Goal: Check status: Check status

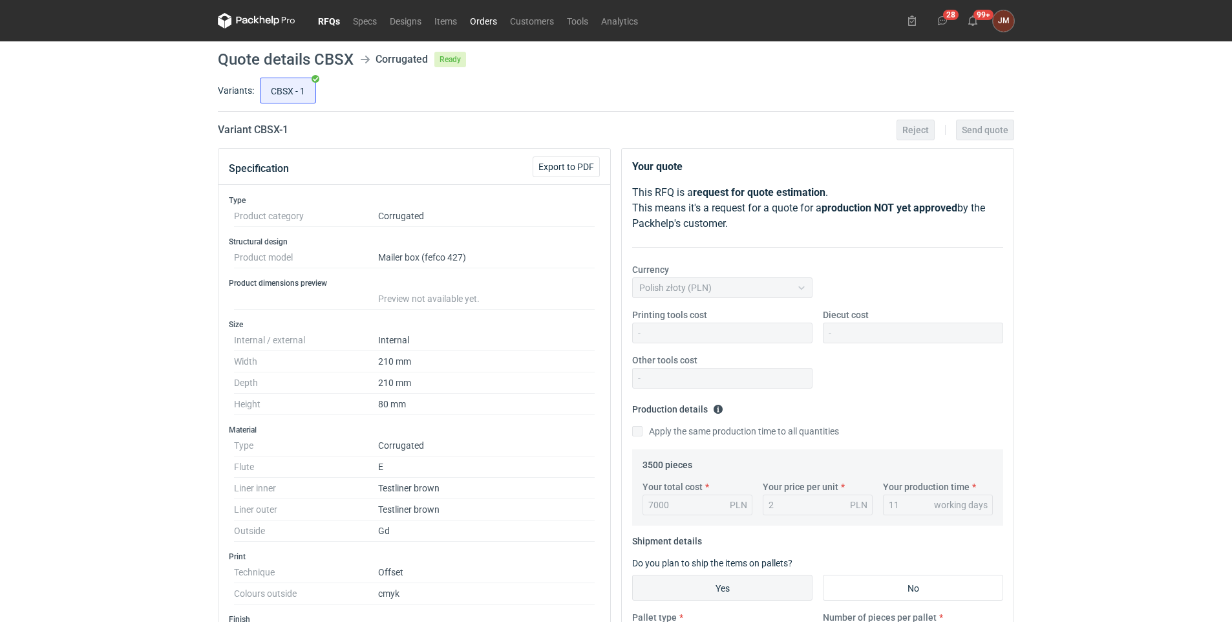
click at [483, 17] on link "Orders" at bounding box center [483, 21] width 40 height 16
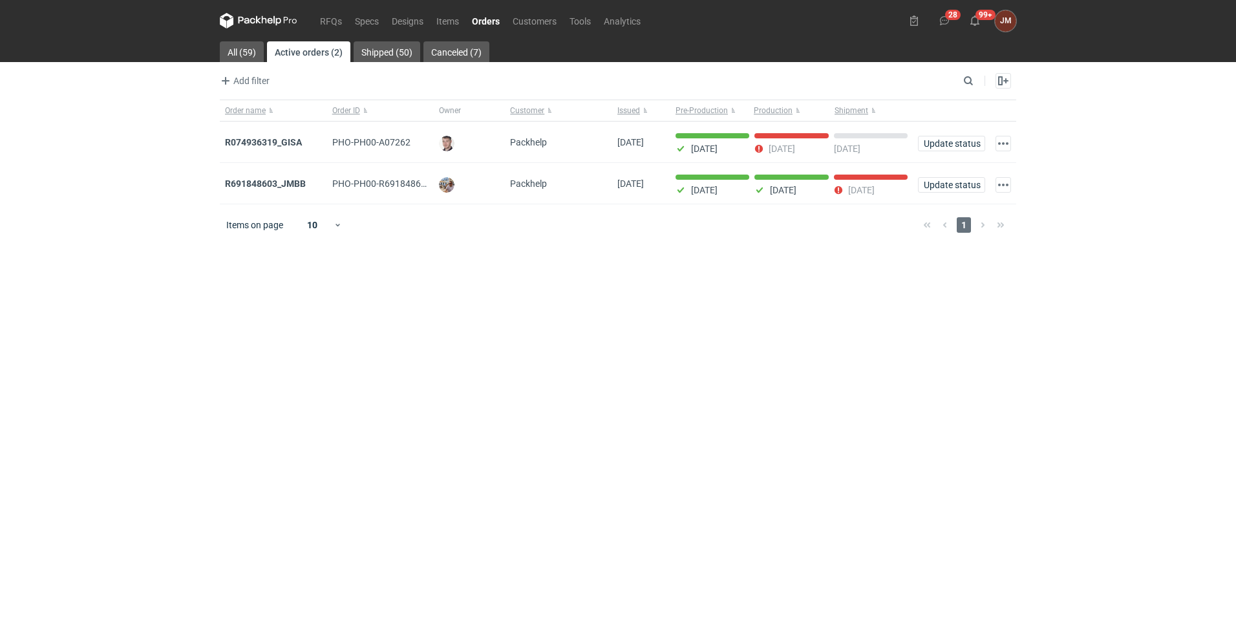
click at [289, 181] on strong "R691848603_JMBB" at bounding box center [265, 183] width 81 height 10
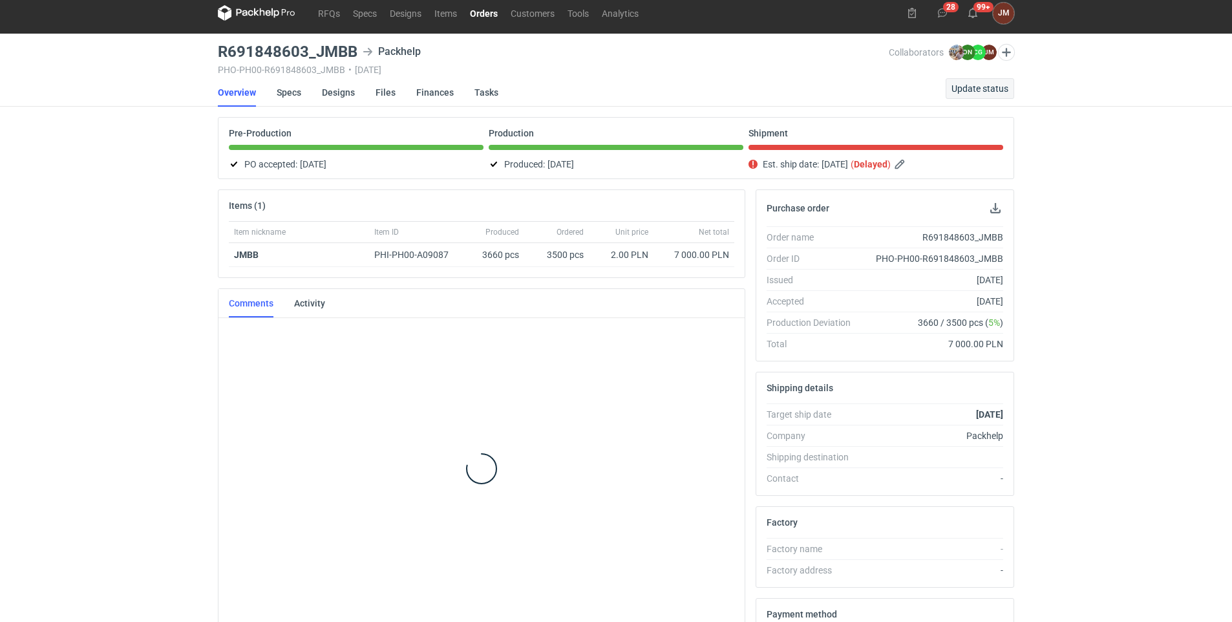
scroll to position [105, 0]
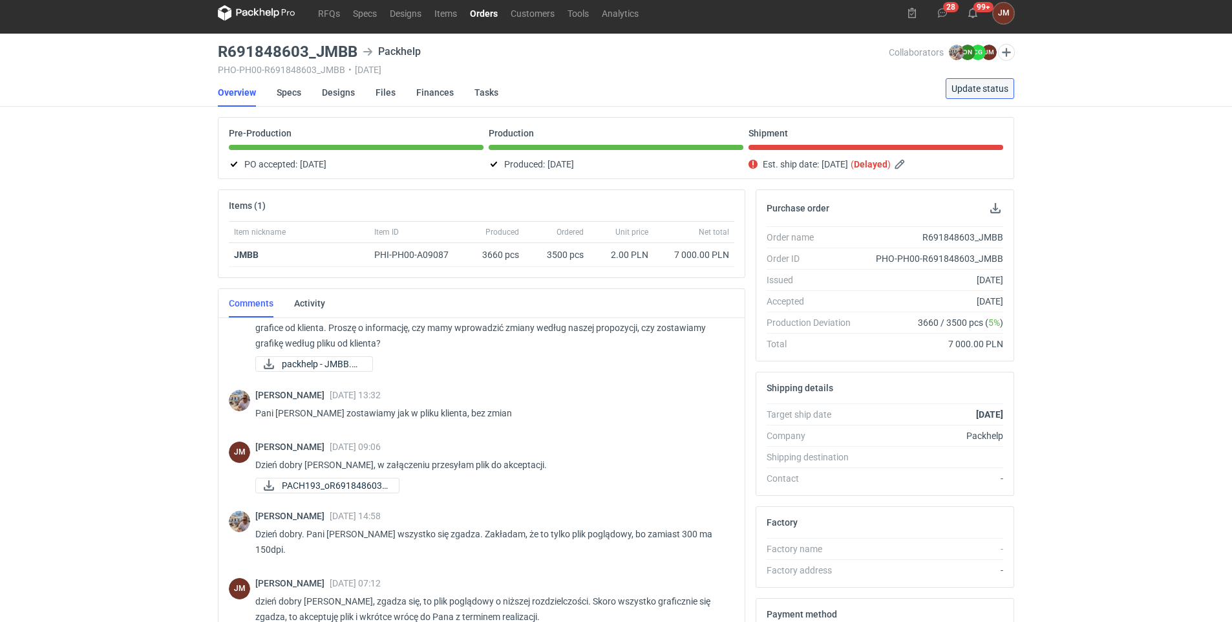
click at [971, 90] on span "Update status" at bounding box center [979, 88] width 57 height 9
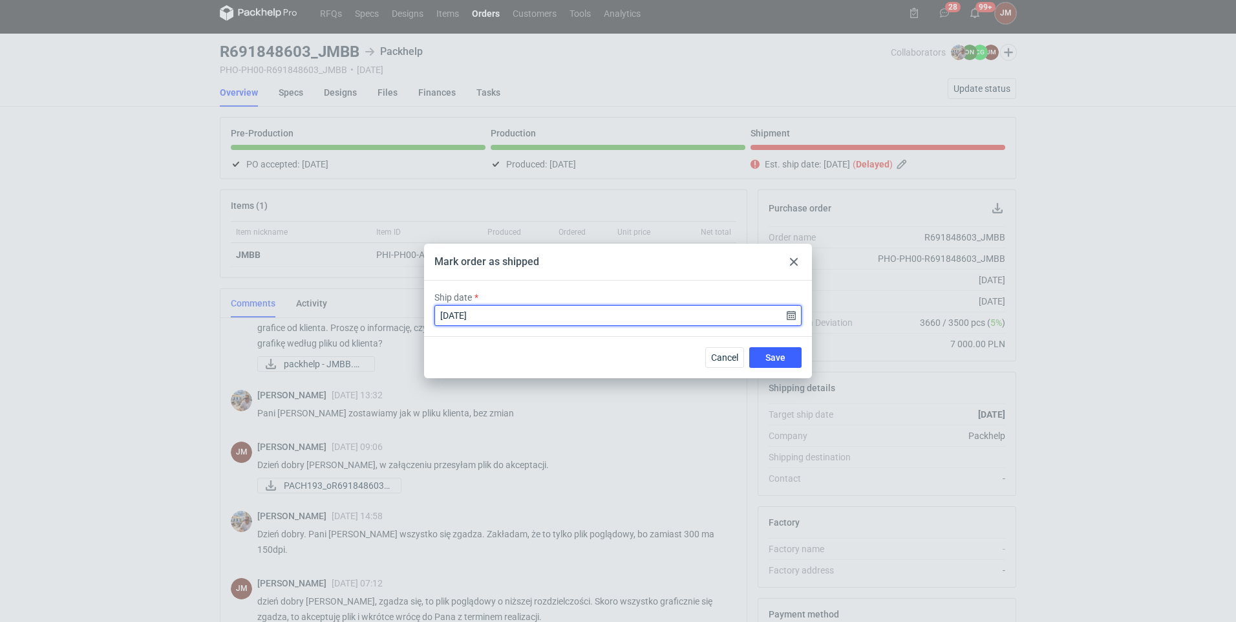
click at [788, 312] on input "[DATE]" at bounding box center [617, 315] width 367 height 21
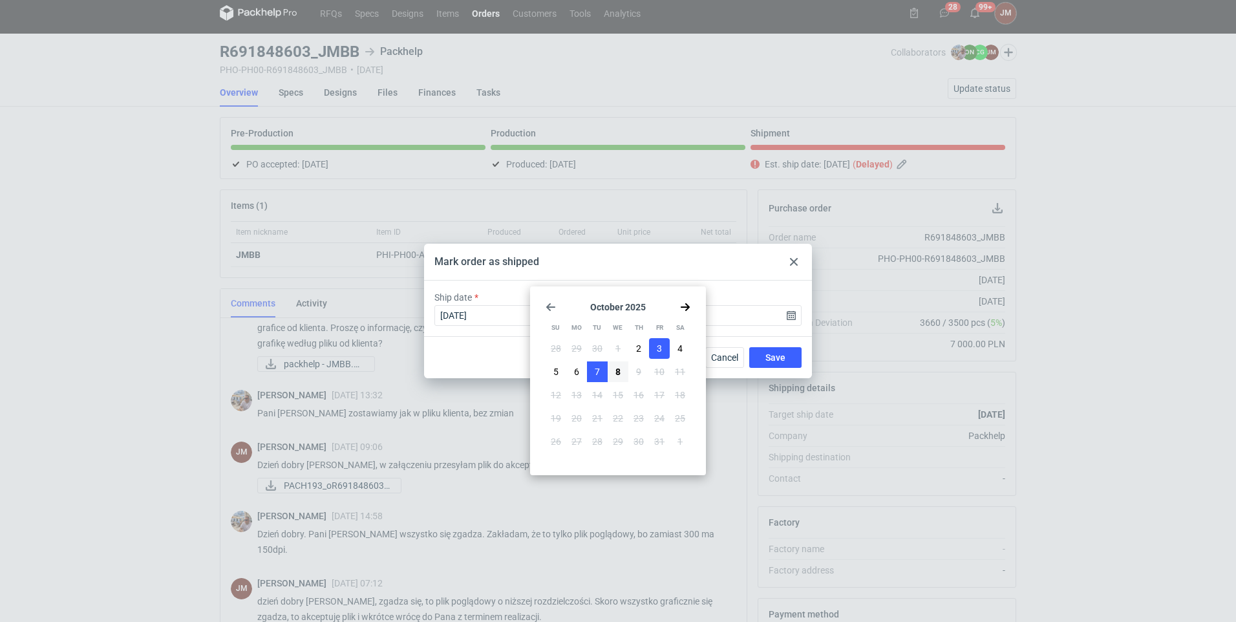
click at [600, 367] on button "7" at bounding box center [597, 371] width 21 height 21
type input "[DATE]"
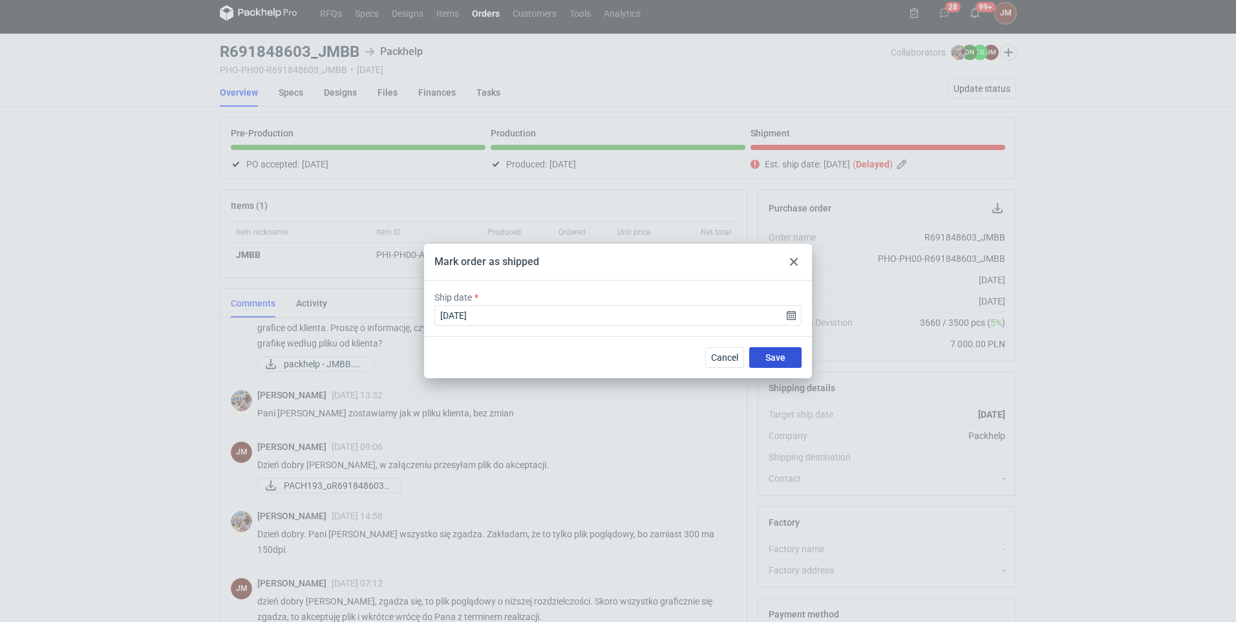
click at [783, 355] on span "Save" at bounding box center [775, 357] width 20 height 9
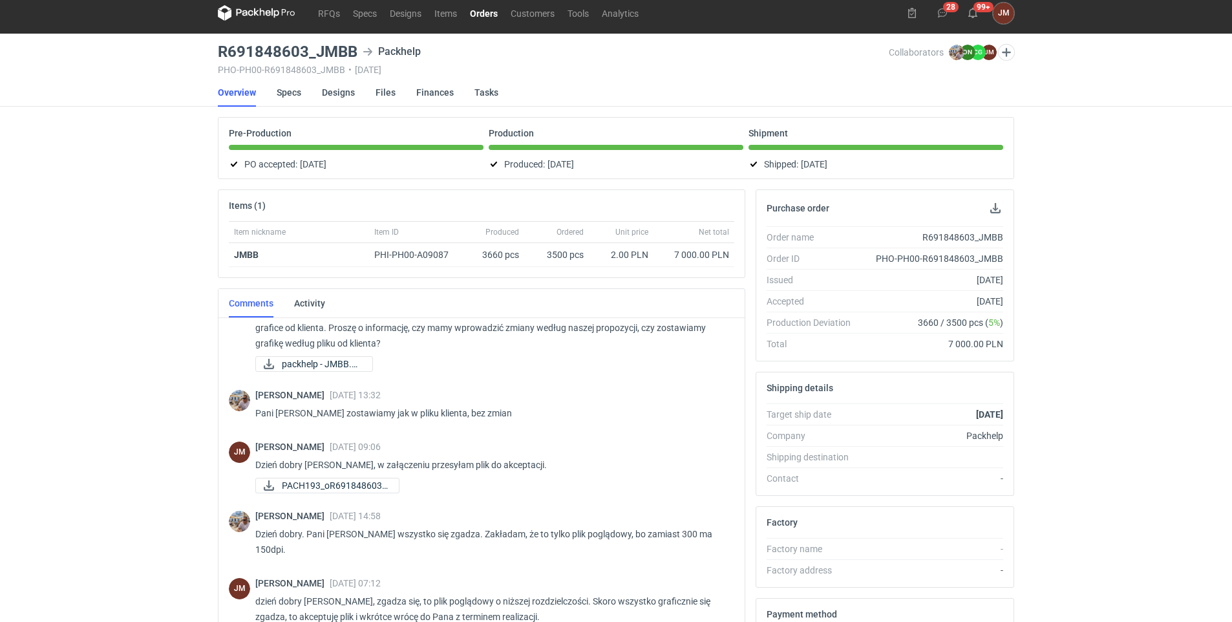
click at [488, 9] on link "Orders" at bounding box center [483, 13] width 41 height 16
